Goal: Task Accomplishment & Management: Manage account settings

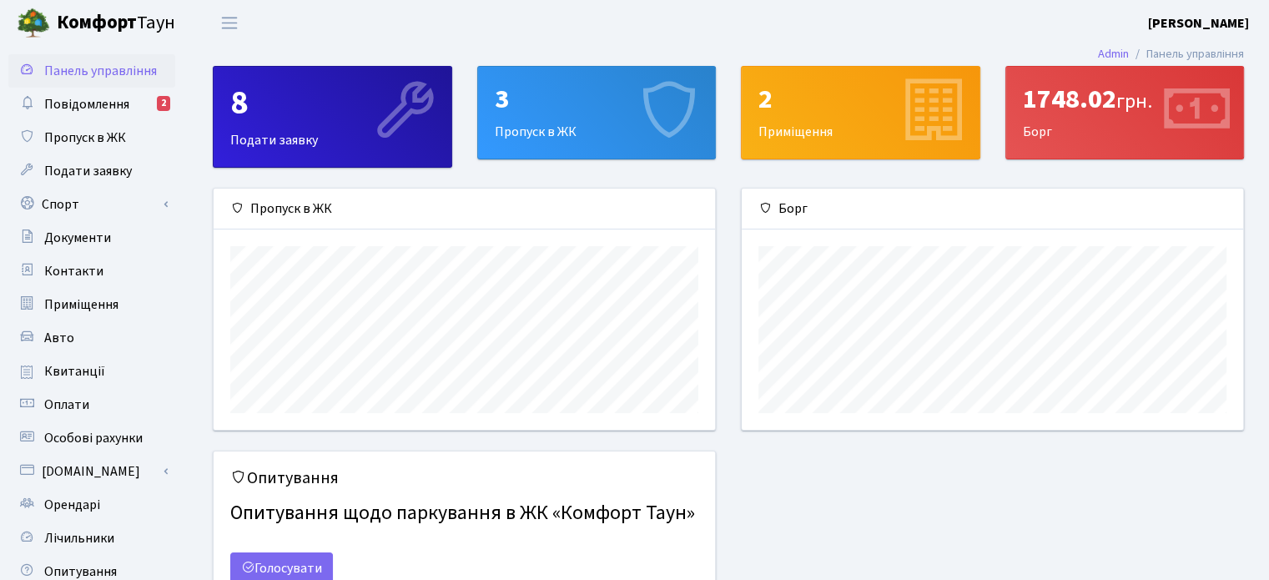
scroll to position [240, 500]
click at [101, 110] on span "Повідомлення" at bounding box center [86, 104] width 85 height 18
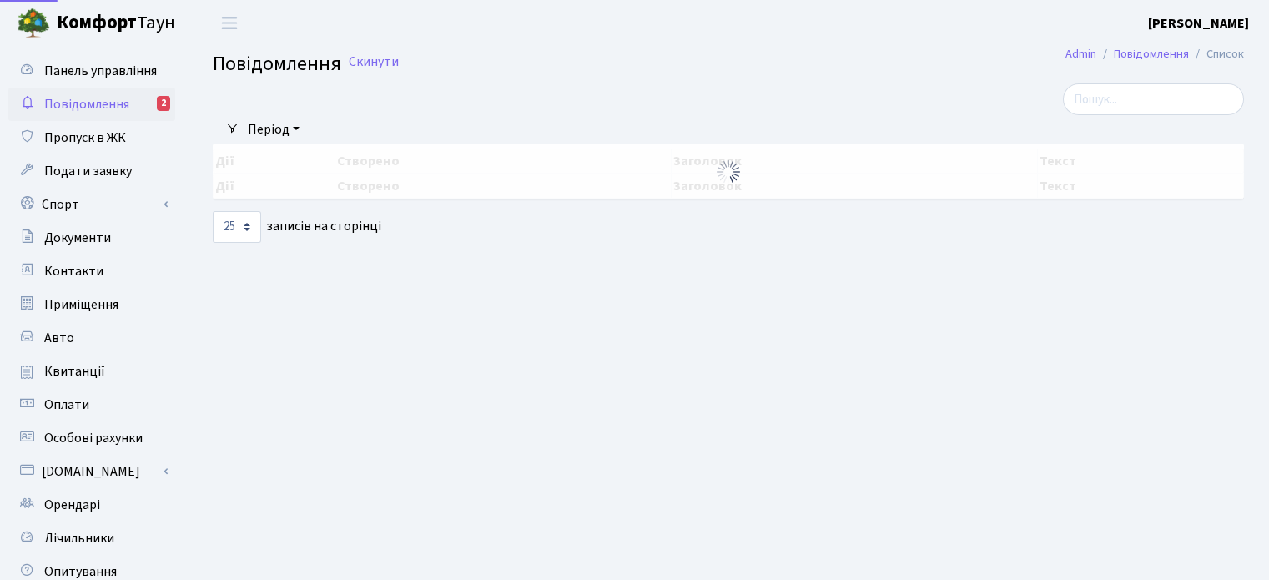
select select "25"
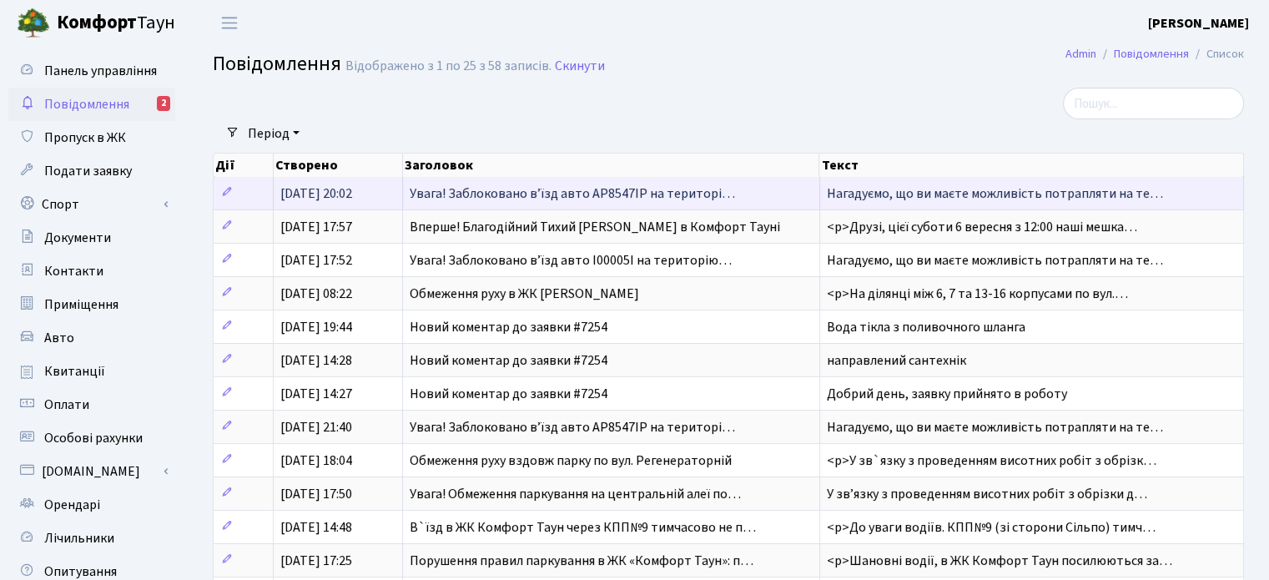
click at [527, 195] on span "Увага! Заблоковано вʼїзд авто АР8547ІР на територі…" at bounding box center [572, 193] width 325 height 18
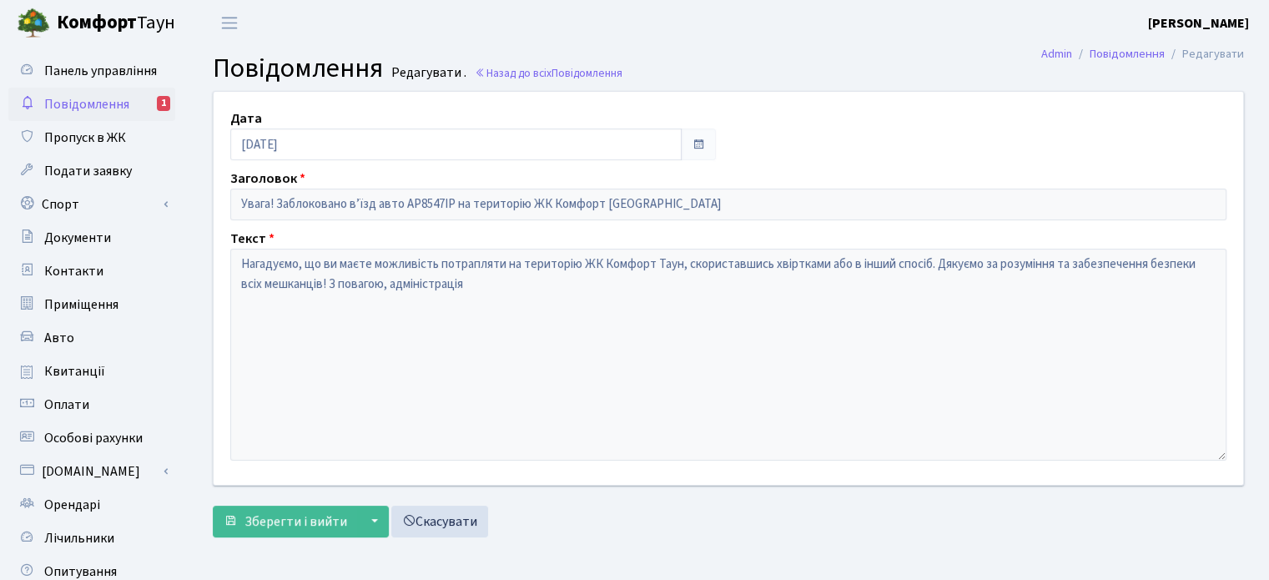
click at [54, 102] on span "Повідомлення" at bounding box center [86, 104] width 85 height 18
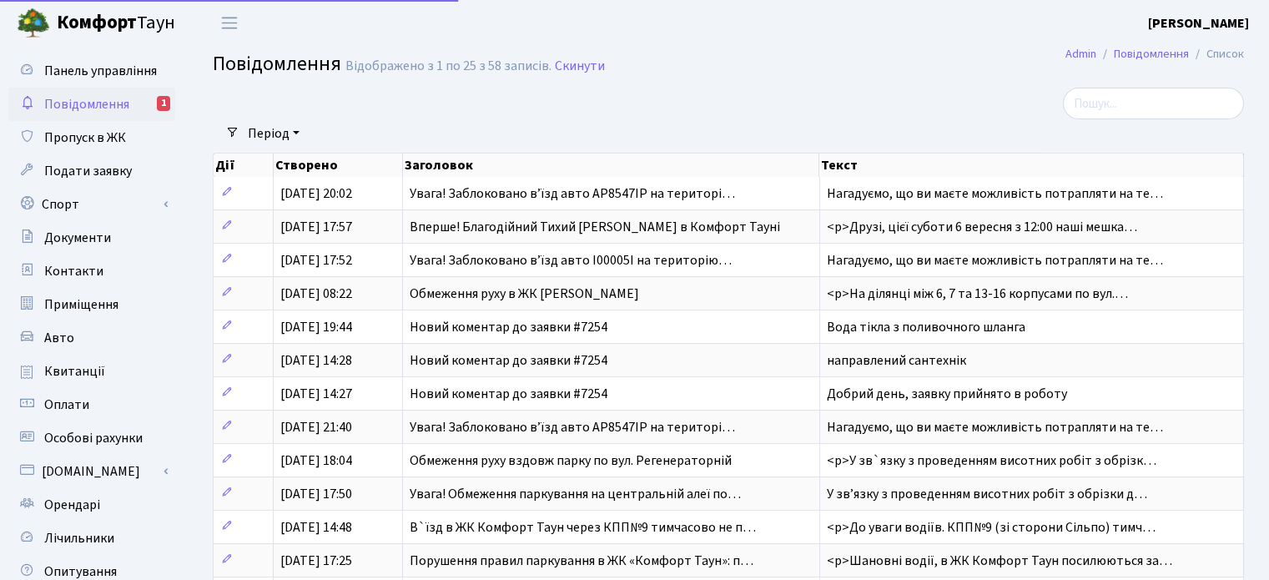
select select "25"
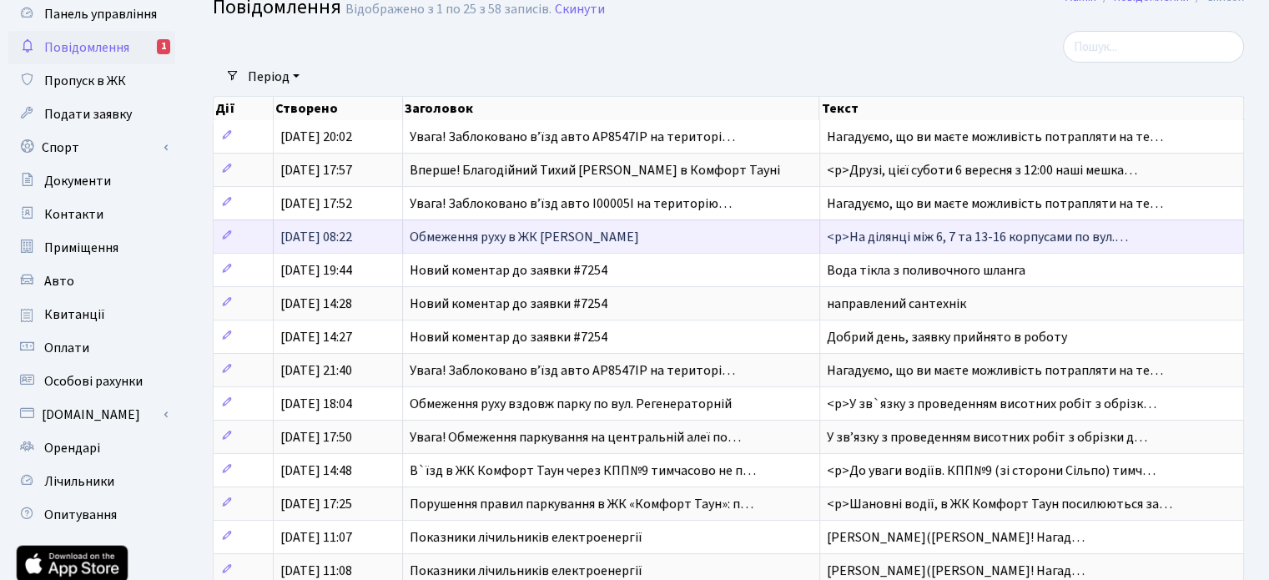
scroll to position [83, 0]
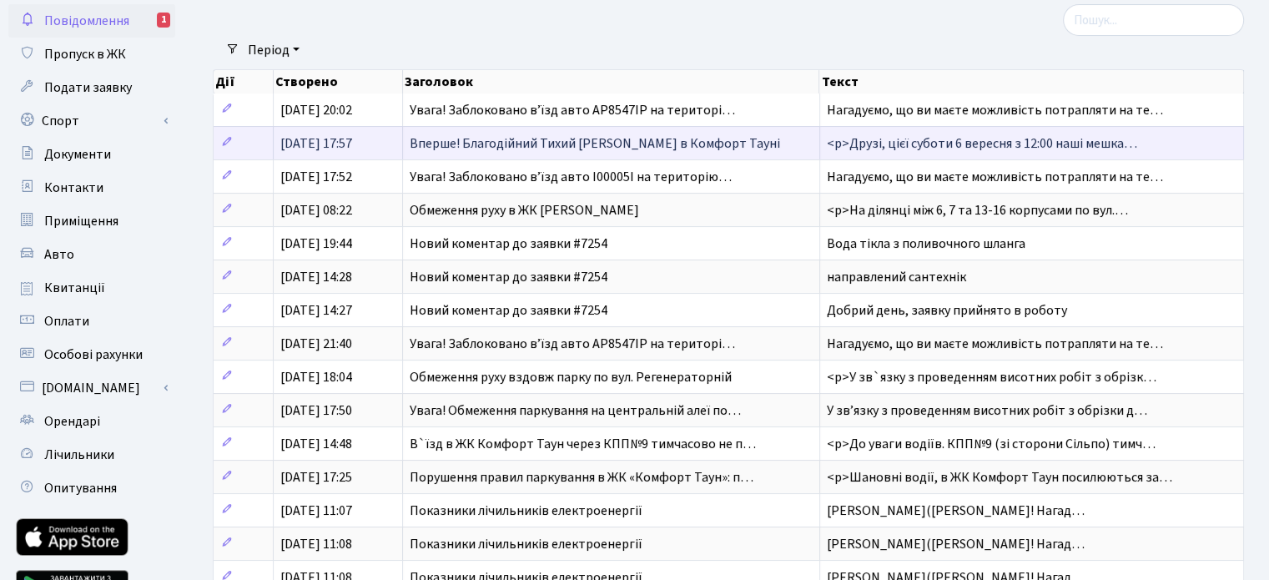
click at [527, 141] on span "Вперше! Благодійний Тихий Маркет в Комфорт Тауні" at bounding box center [595, 143] width 370 height 18
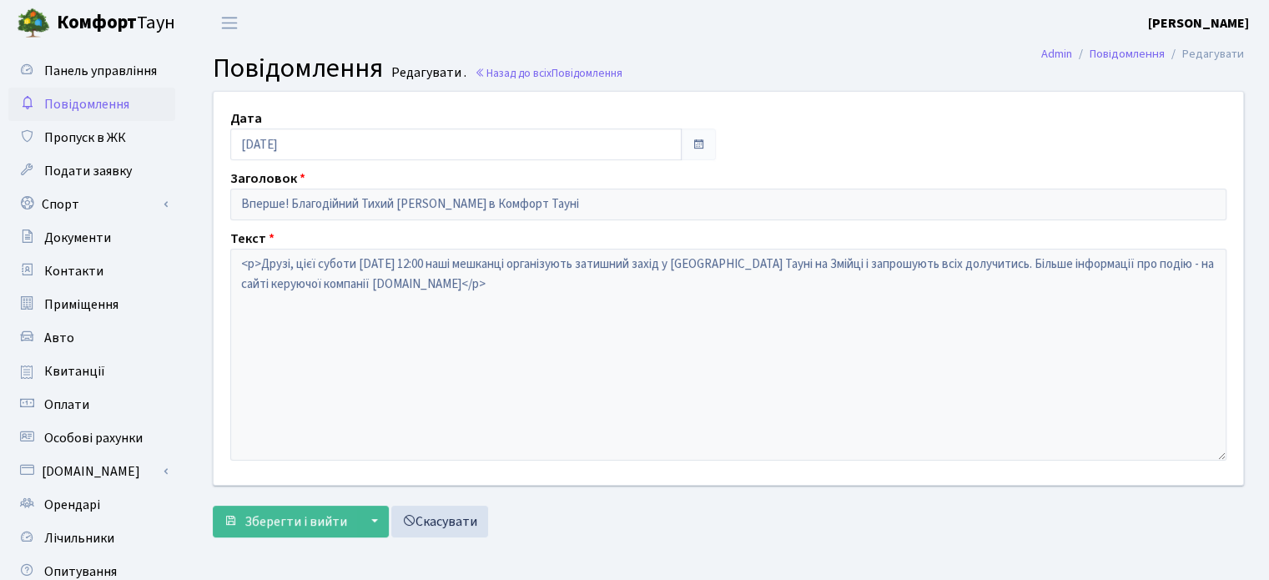
click at [106, 108] on span "Повідомлення" at bounding box center [86, 104] width 85 height 18
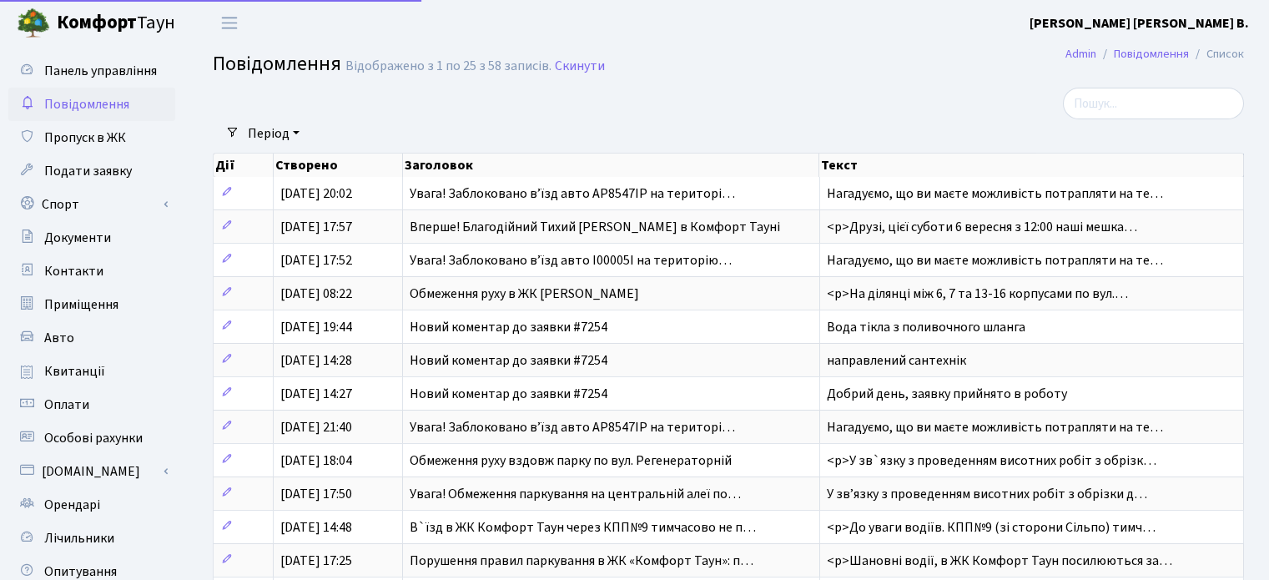
select select "25"
click at [99, 135] on span "Пропуск в ЖК" at bounding box center [85, 137] width 82 height 18
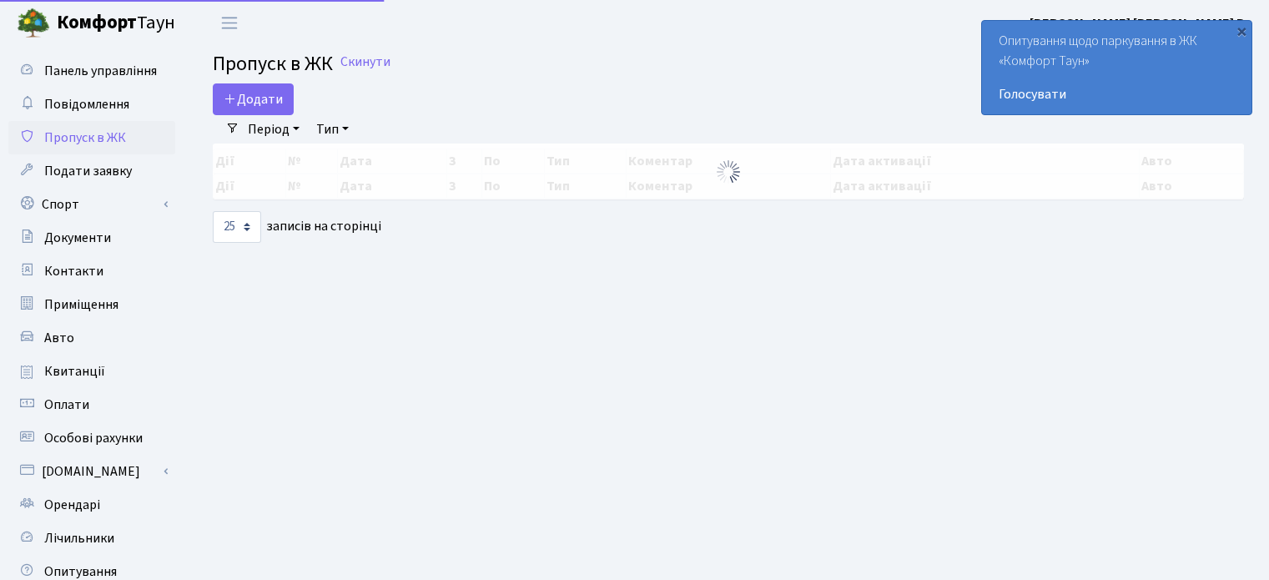
select select "25"
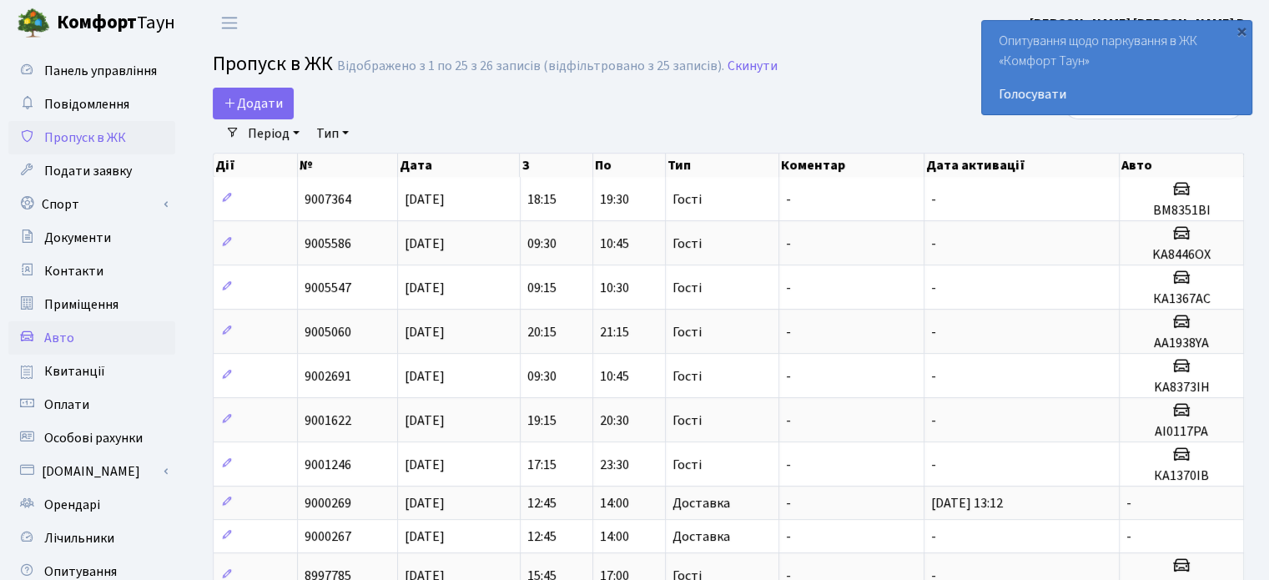
click at [87, 346] on link "Авто" at bounding box center [91, 337] width 167 height 33
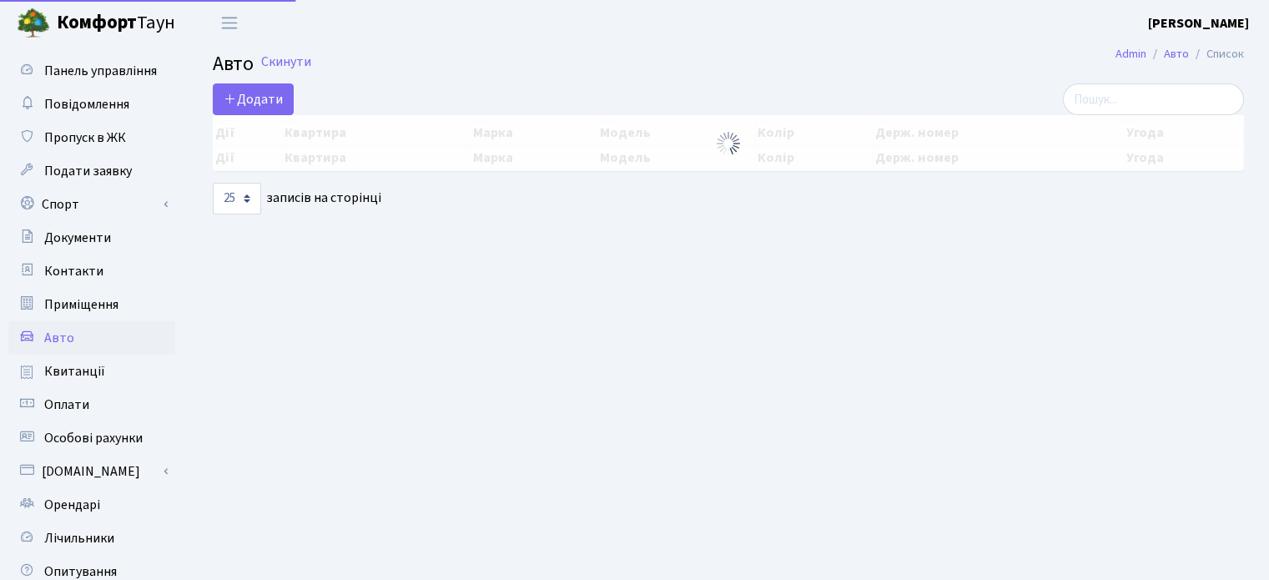
select select "25"
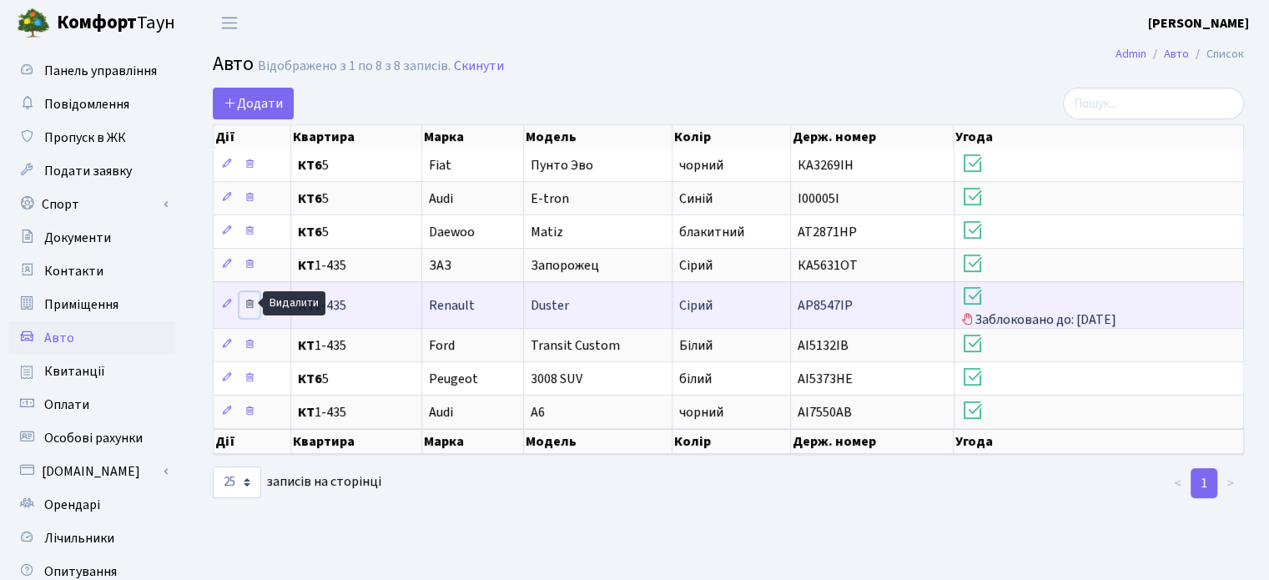
click at [249, 300] on icon at bounding box center [250, 304] width 12 height 12
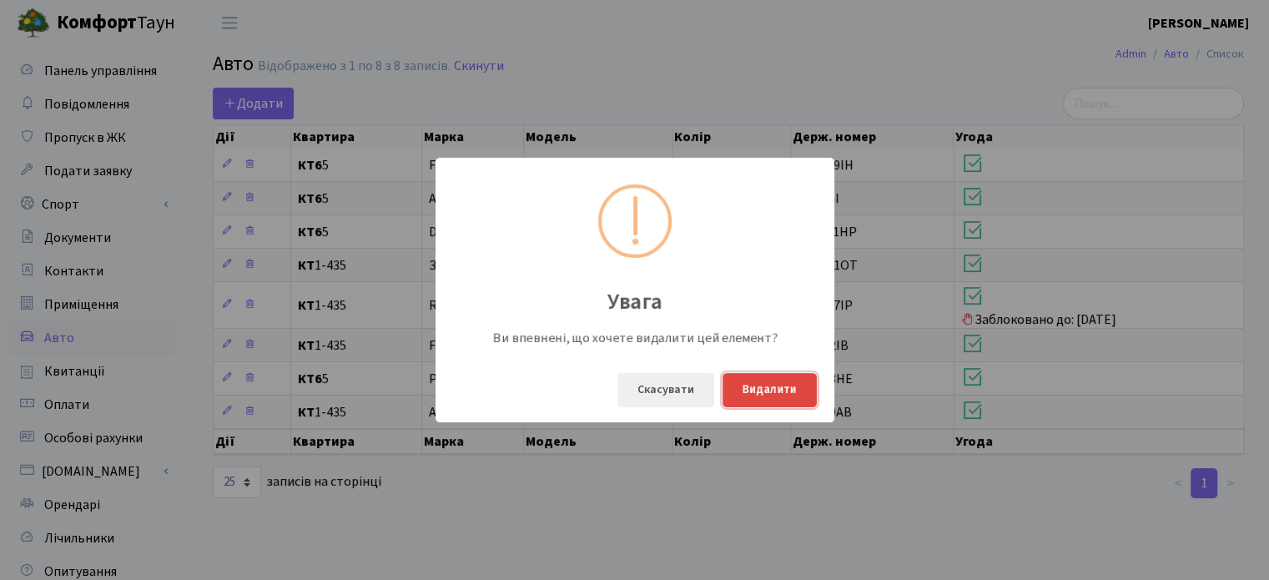
click at [765, 386] on button "Видалити" at bounding box center [769, 390] width 94 height 34
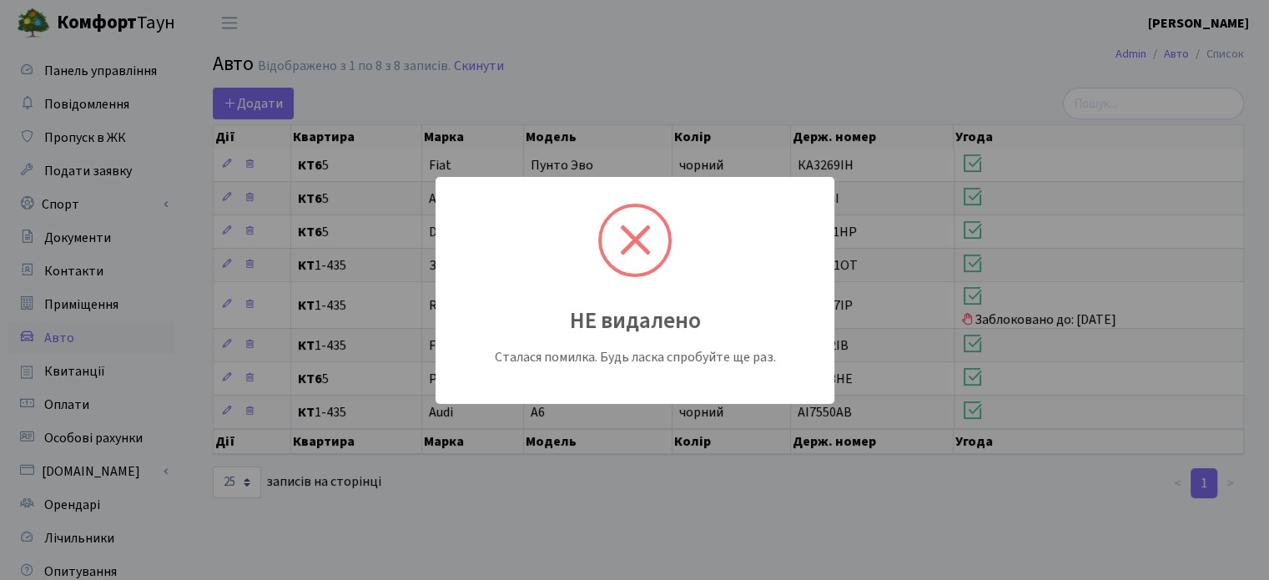
click at [928, 530] on div "НЕ видалено Сталася помилка. Будь ласка спробуйте ще раз." at bounding box center [634, 290] width 1269 height 580
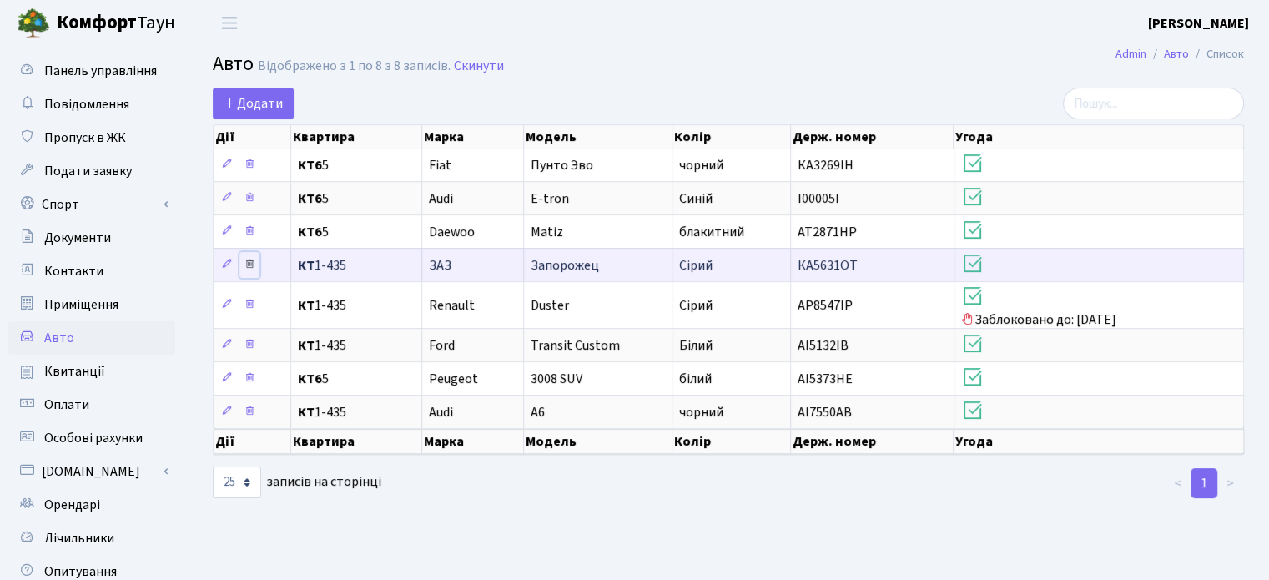
click at [254, 264] on icon at bounding box center [250, 264] width 12 height 12
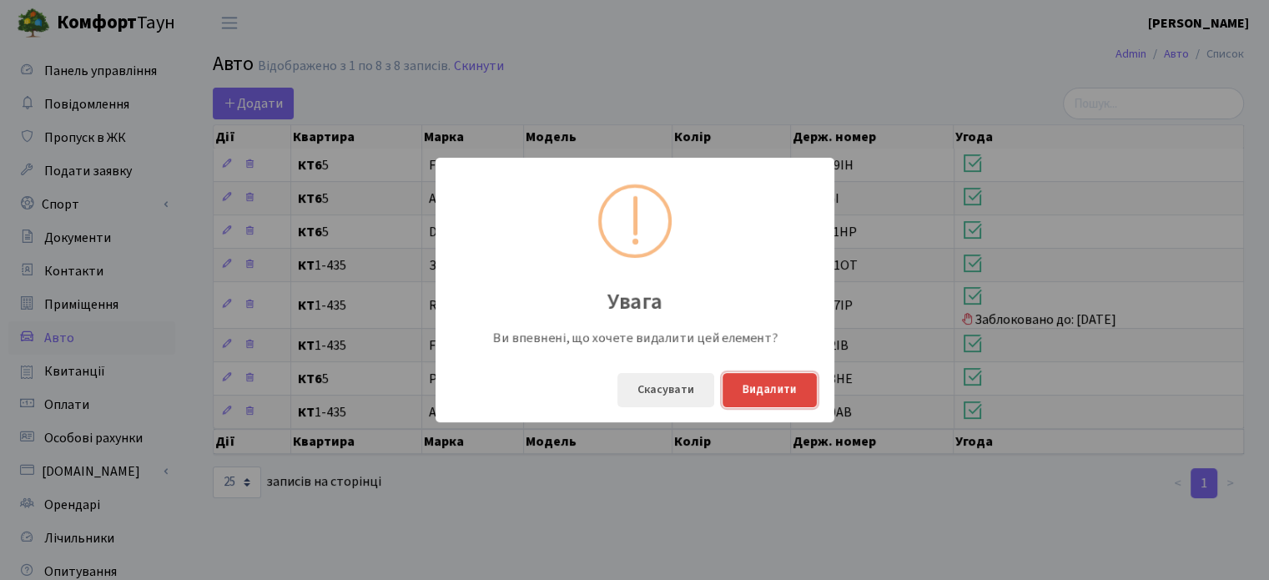
click at [767, 391] on button "Видалити" at bounding box center [769, 390] width 94 height 34
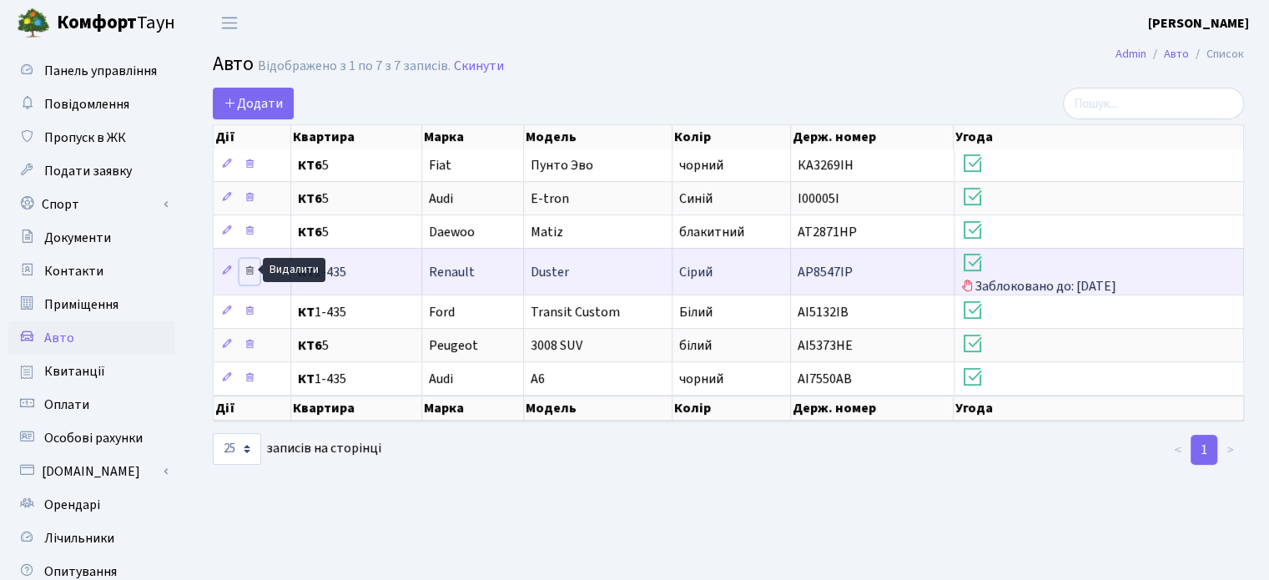
click at [249, 270] on icon at bounding box center [250, 270] width 12 height 12
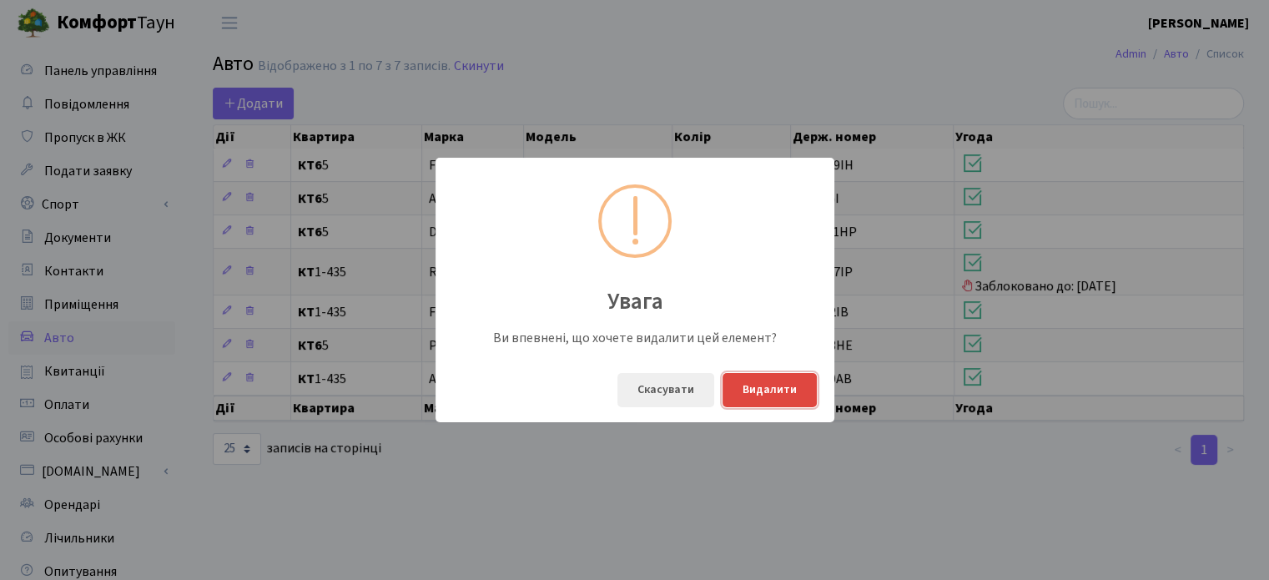
click at [777, 391] on button "Видалити" at bounding box center [769, 390] width 94 height 34
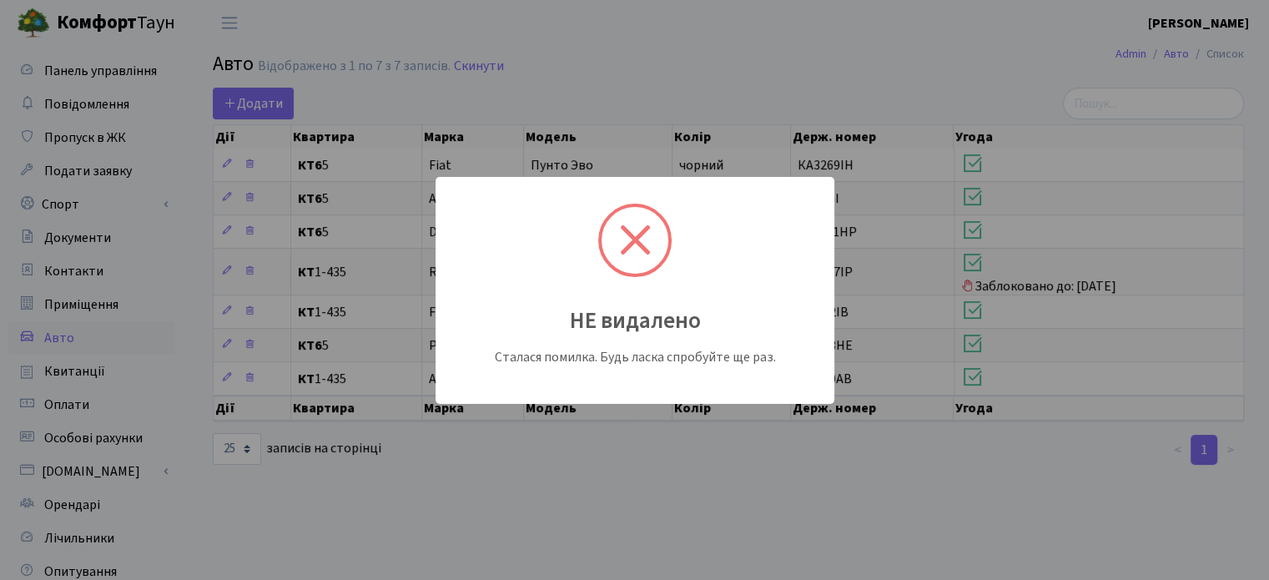
click at [684, 446] on div "НЕ видалено Сталася помилка. Будь ласка спробуйте ще раз." at bounding box center [634, 290] width 1269 height 580
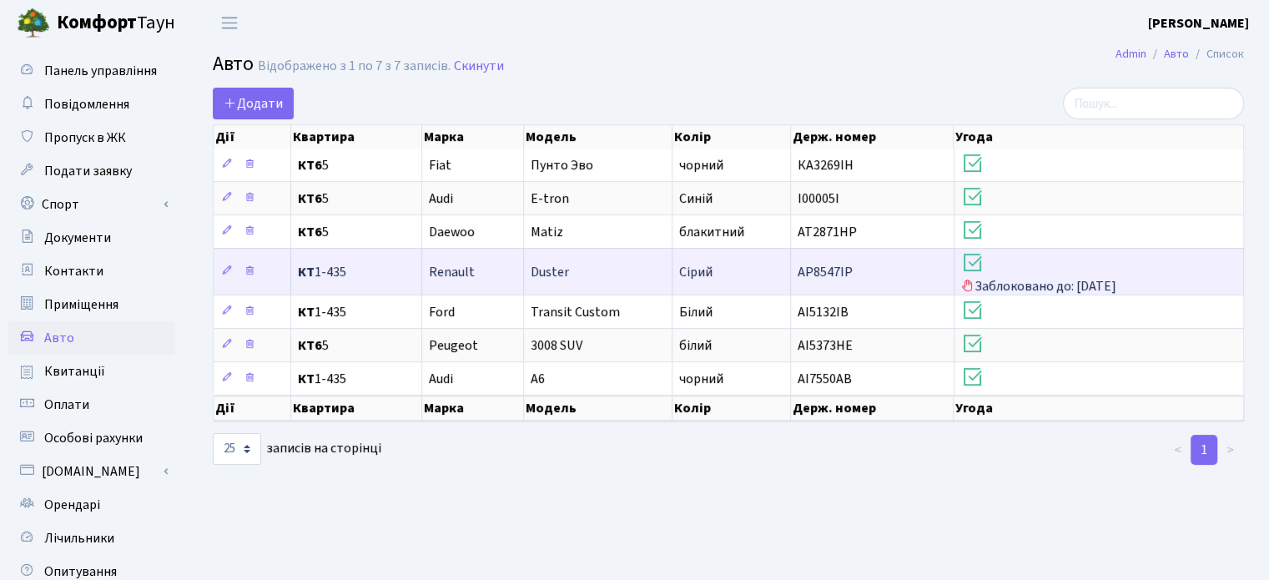
click at [974, 259] on icon at bounding box center [972, 262] width 23 height 23
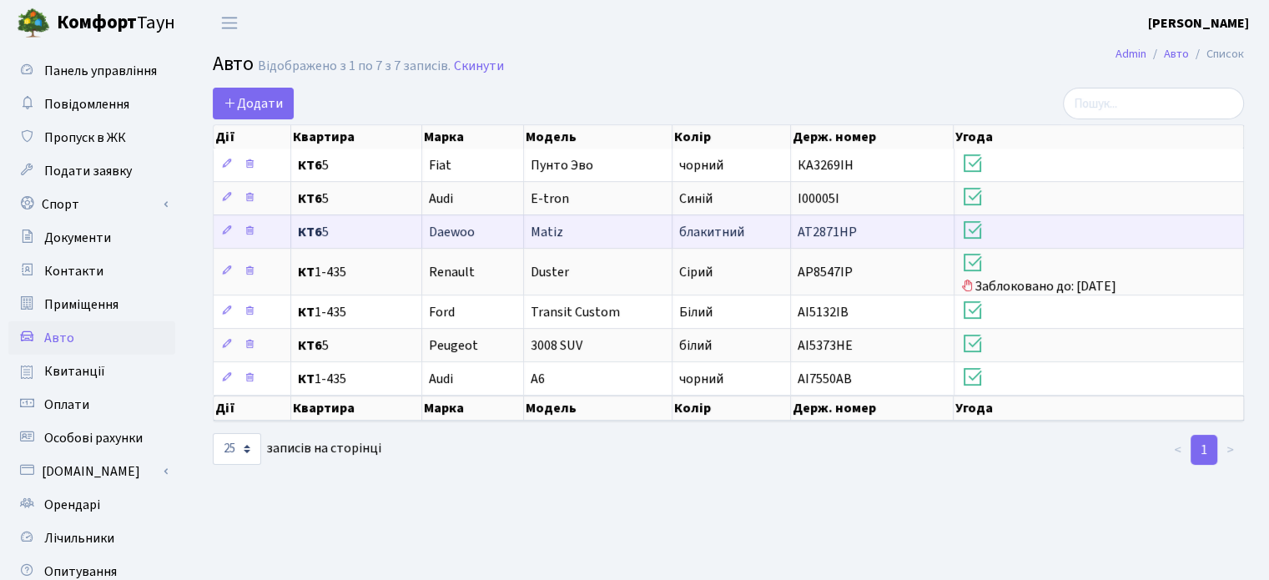
click at [807, 229] on span "АТ2871НР" at bounding box center [826, 232] width 59 height 18
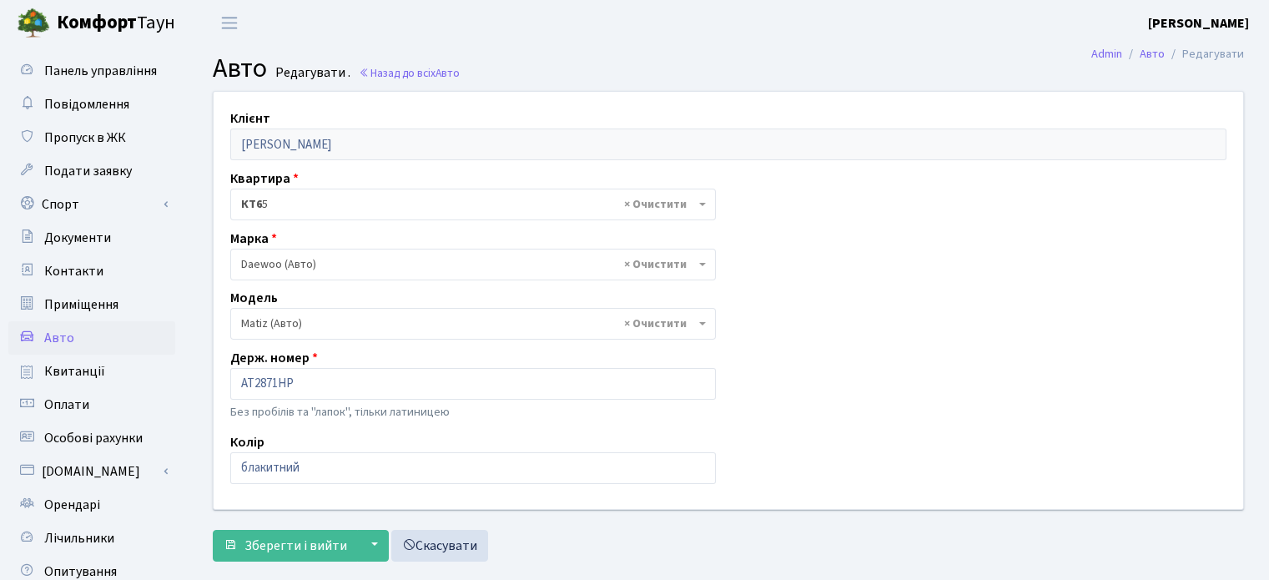
select select "355"
drag, startPoint x: 296, startPoint y: 381, endPoint x: 244, endPoint y: 376, distance: 52.8
click at [244, 376] on input "АТ2871НР" at bounding box center [472, 384] width 485 height 32
